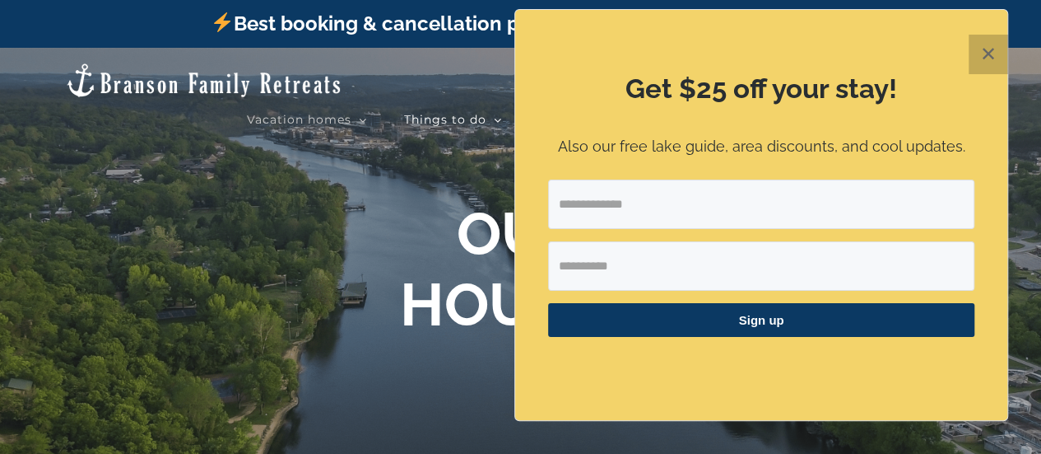
click at [998, 58] on button "✕" at bounding box center [989, 55] width 40 height 40
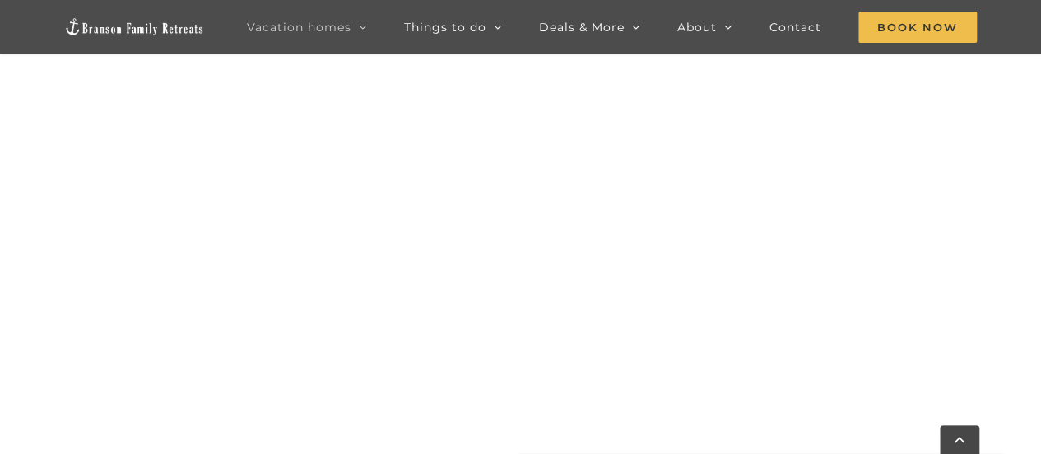
scroll to position [1358, 0]
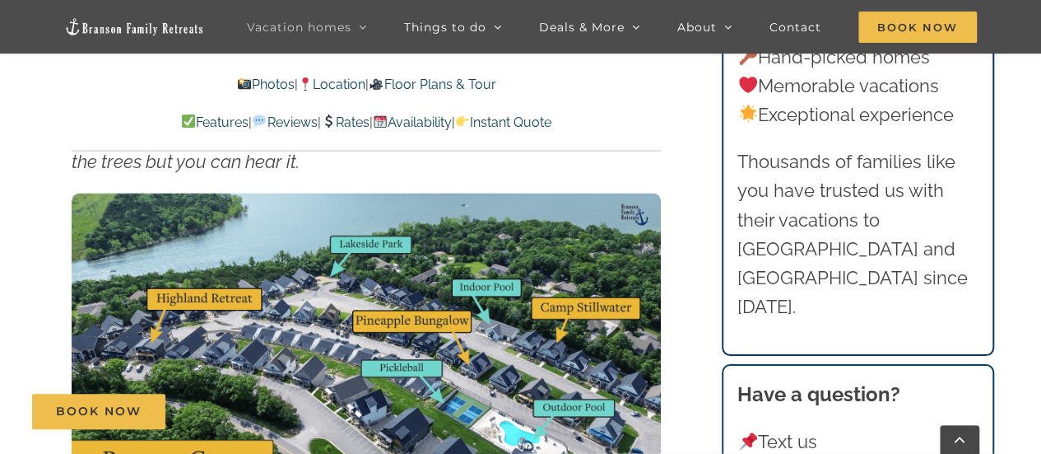
scroll to position [4188, 0]
